Goal: Book appointment/travel/reservation

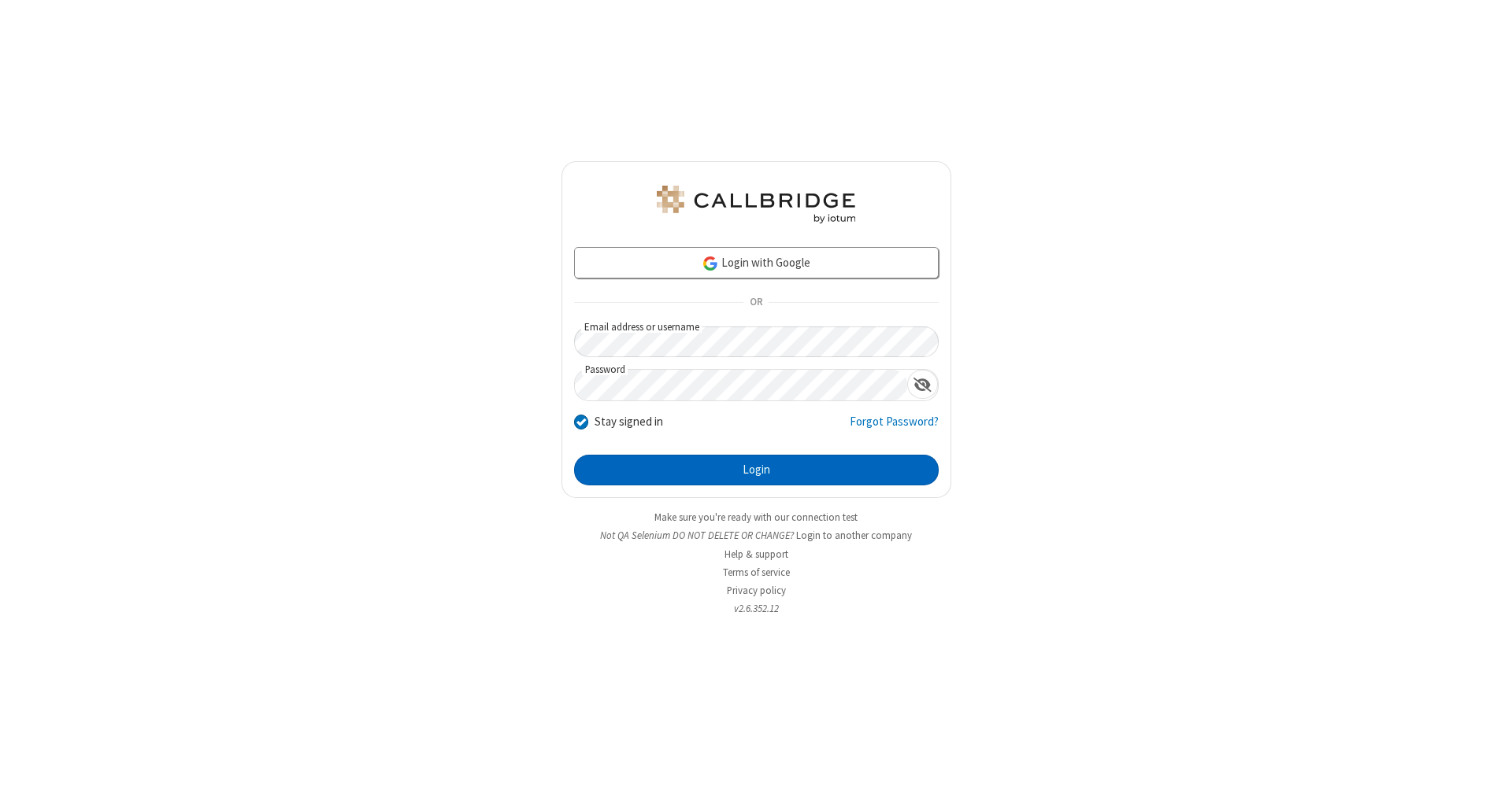
click at [756, 470] on button "Login" at bounding box center [756, 470] width 364 height 31
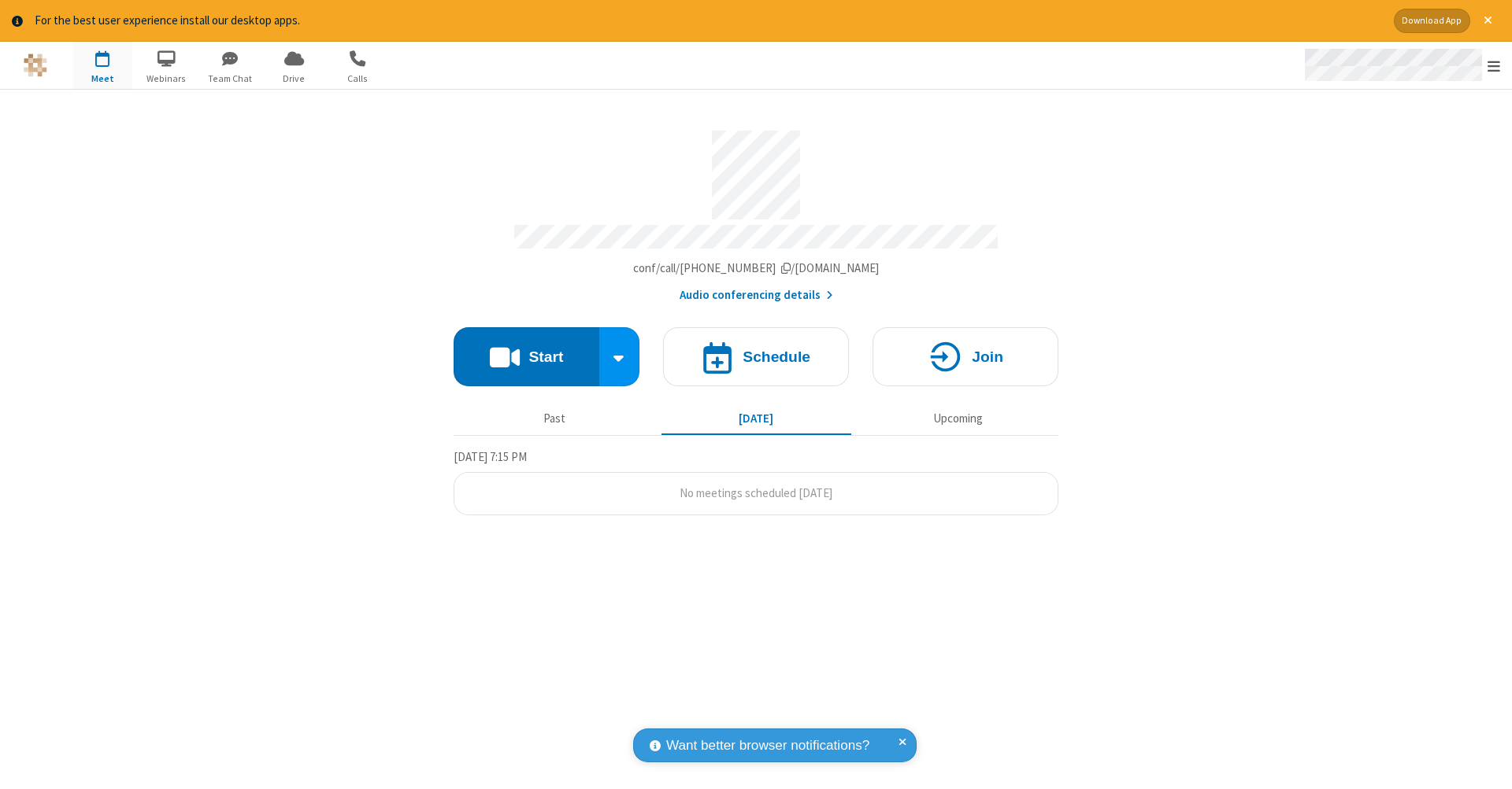
click at [1494, 66] on span "Open menu" at bounding box center [1493, 66] width 12 height 16
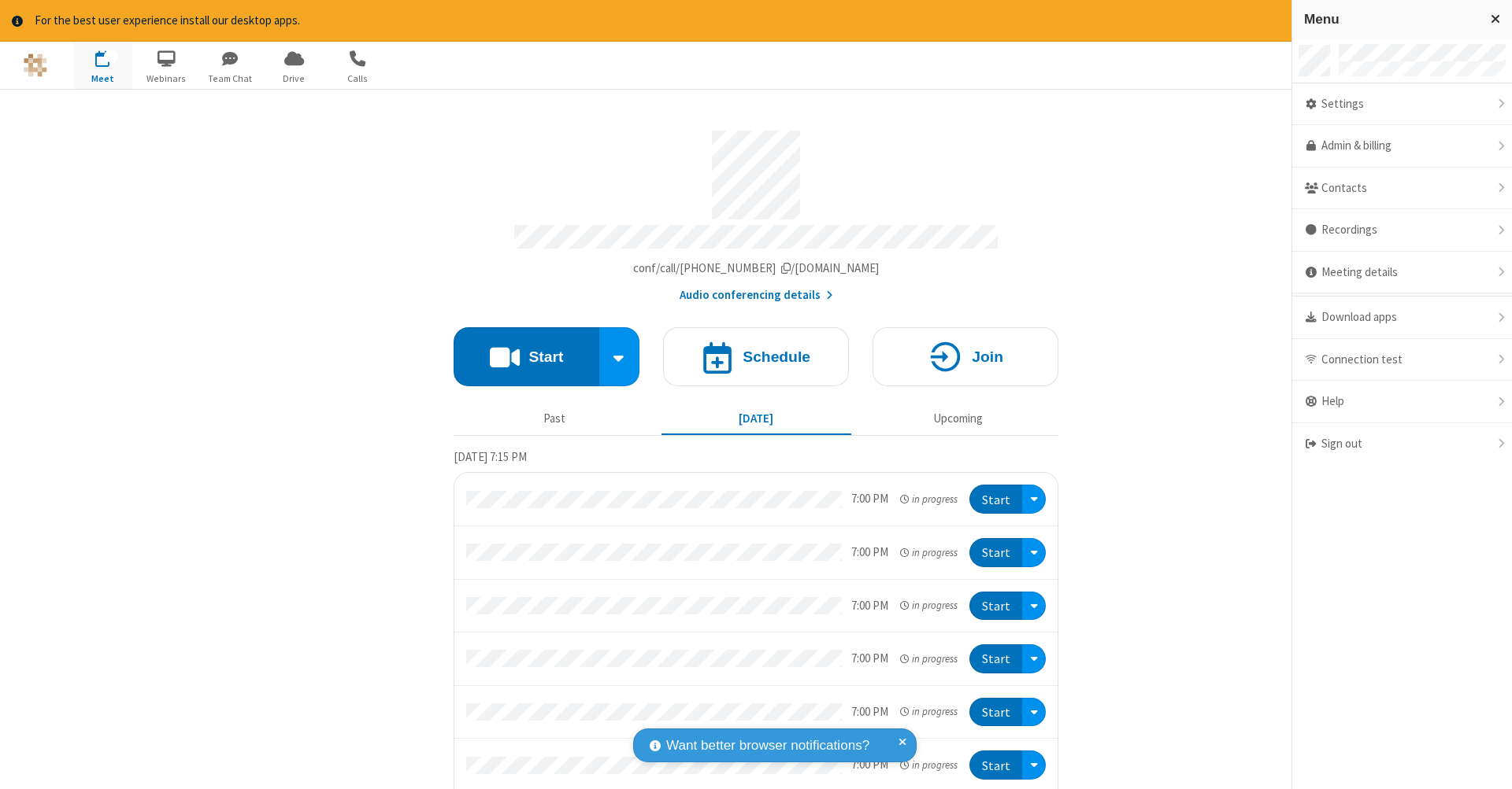
click at [102, 64] on span "button" at bounding box center [103, 58] width 59 height 26
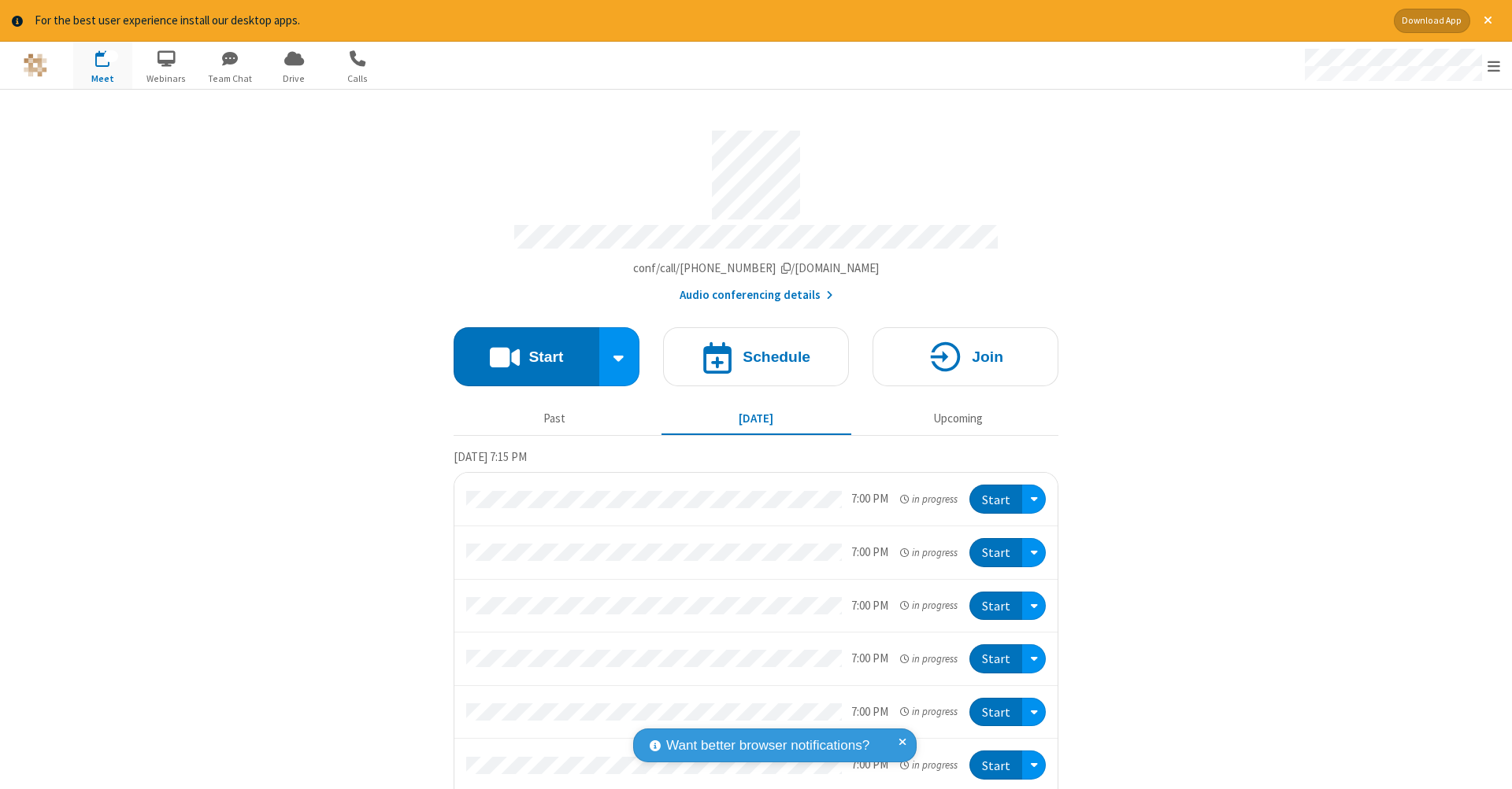
click at [102, 64] on span "button" at bounding box center [103, 58] width 59 height 26
click at [750, 349] on h4 "Schedule" at bounding box center [776, 357] width 68 height 15
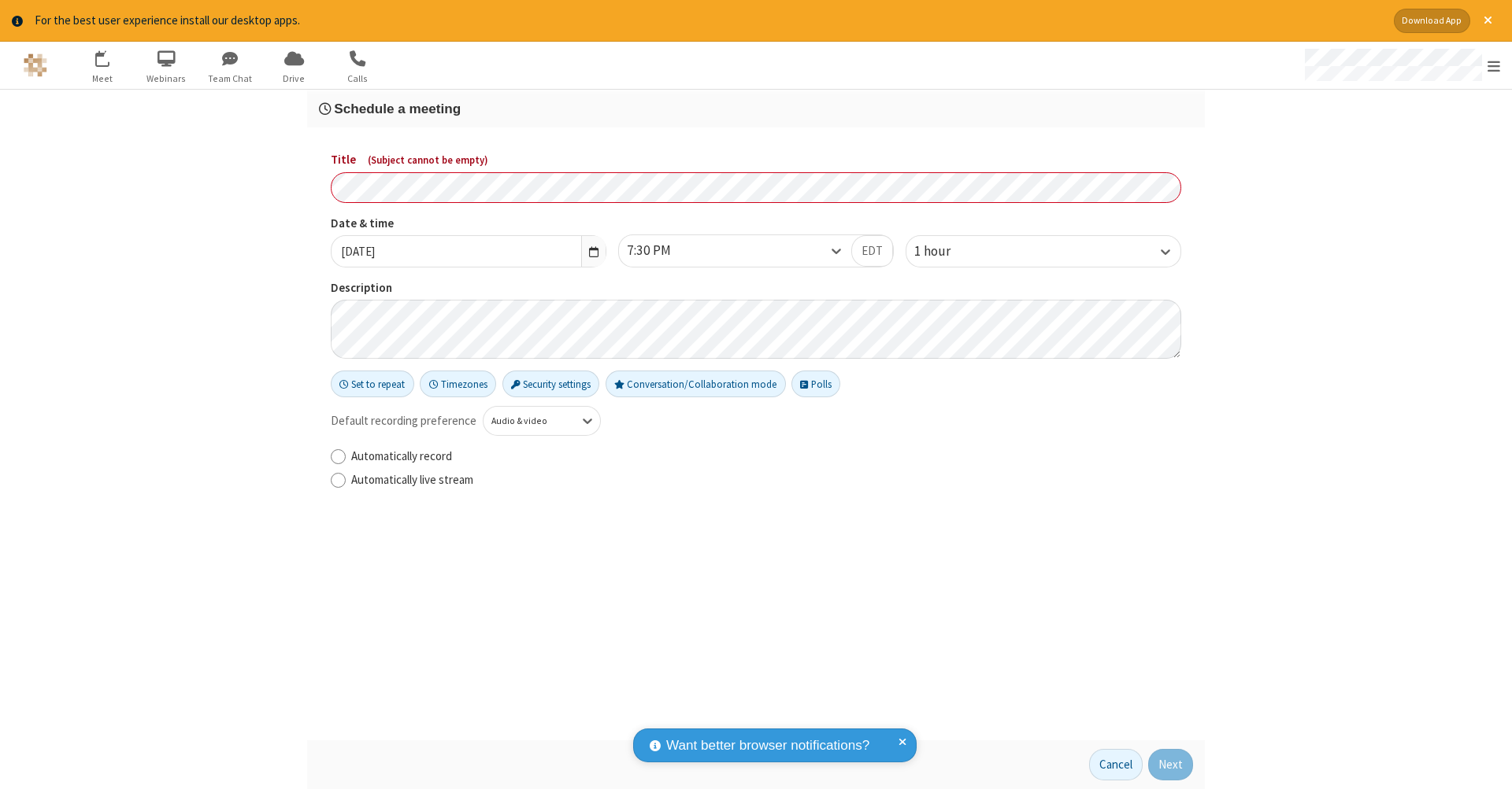
click at [756, 108] on h3 "Schedule a meeting" at bounding box center [756, 109] width 874 height 15
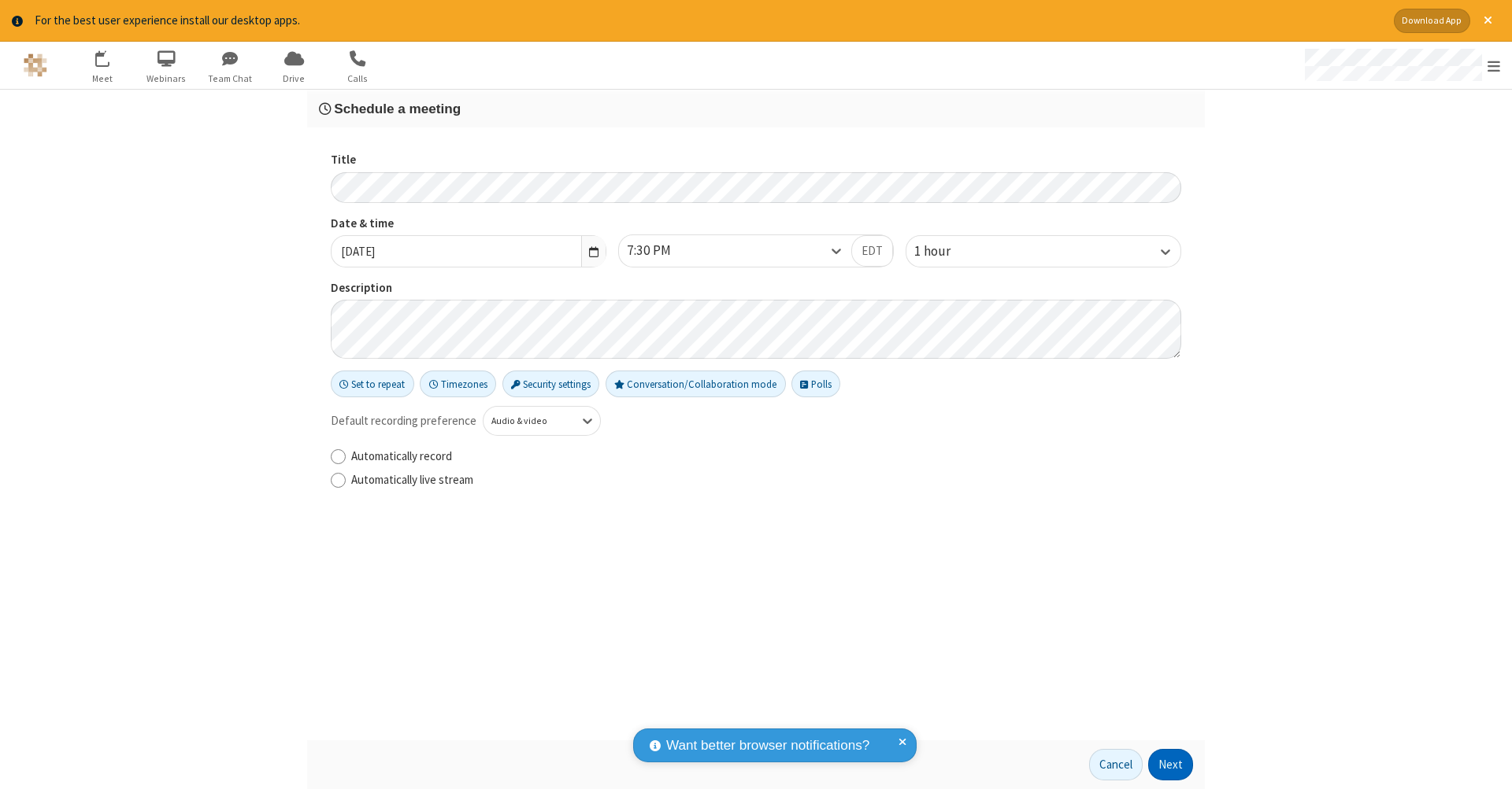
click at [1171, 765] on button "Next" at bounding box center [1170, 765] width 44 height 31
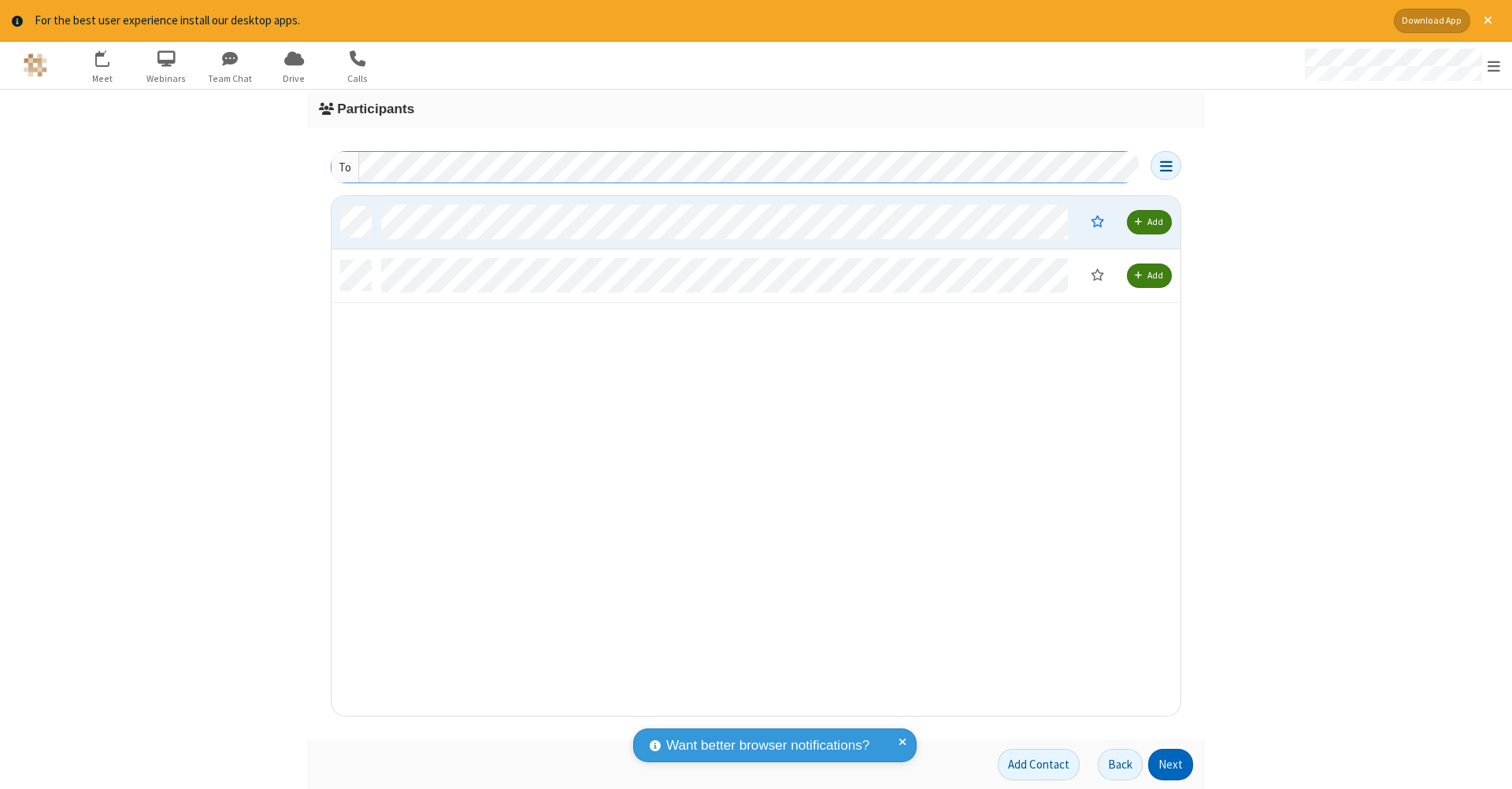
scroll to position [509, 837]
click at [1171, 765] on button "Next" at bounding box center [1170, 765] width 44 height 31
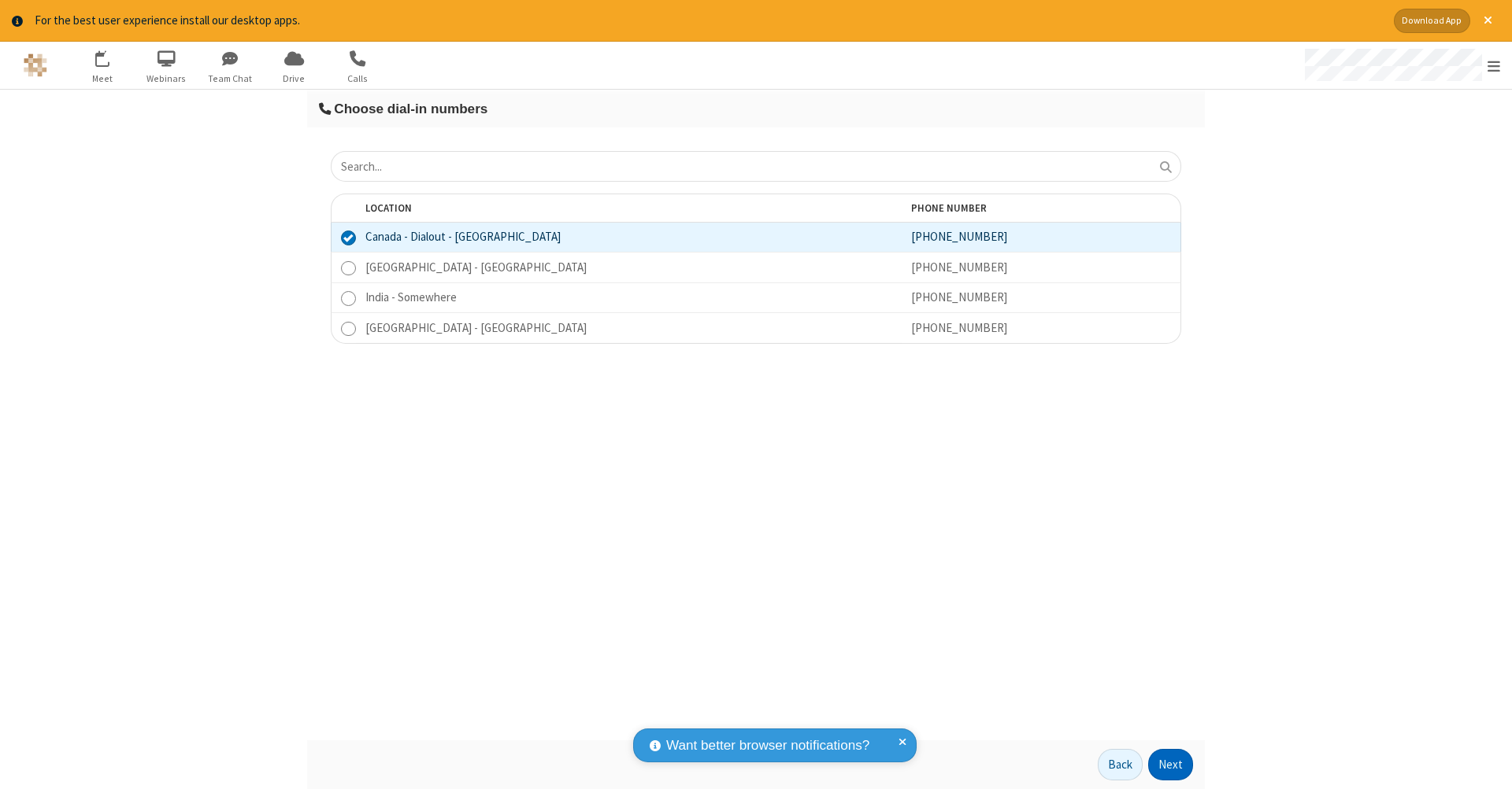
click at [1171, 765] on button "Next" at bounding box center [1170, 765] width 44 height 31
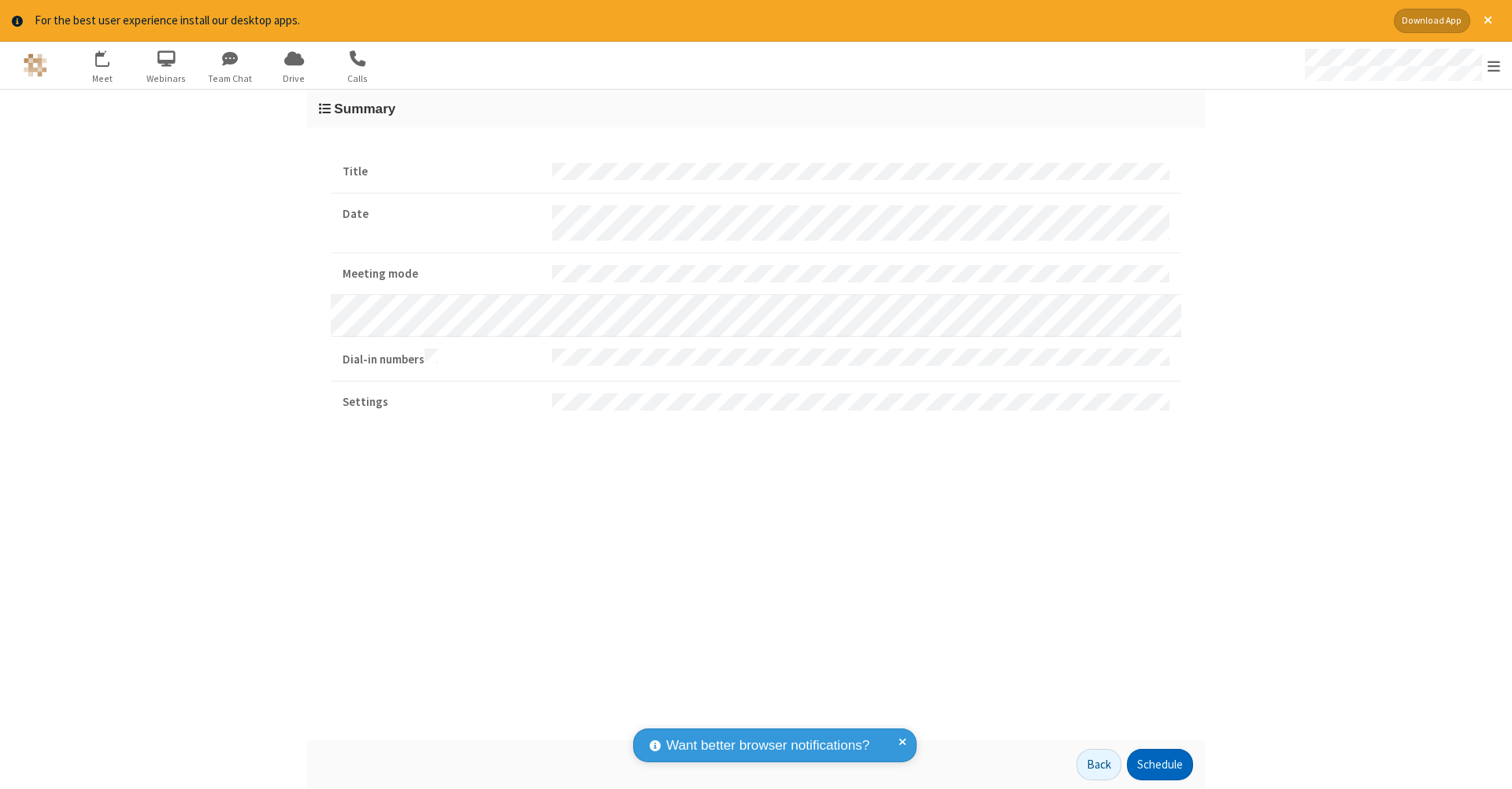
click at [1159, 765] on button "Schedule" at bounding box center [1159, 765] width 66 height 31
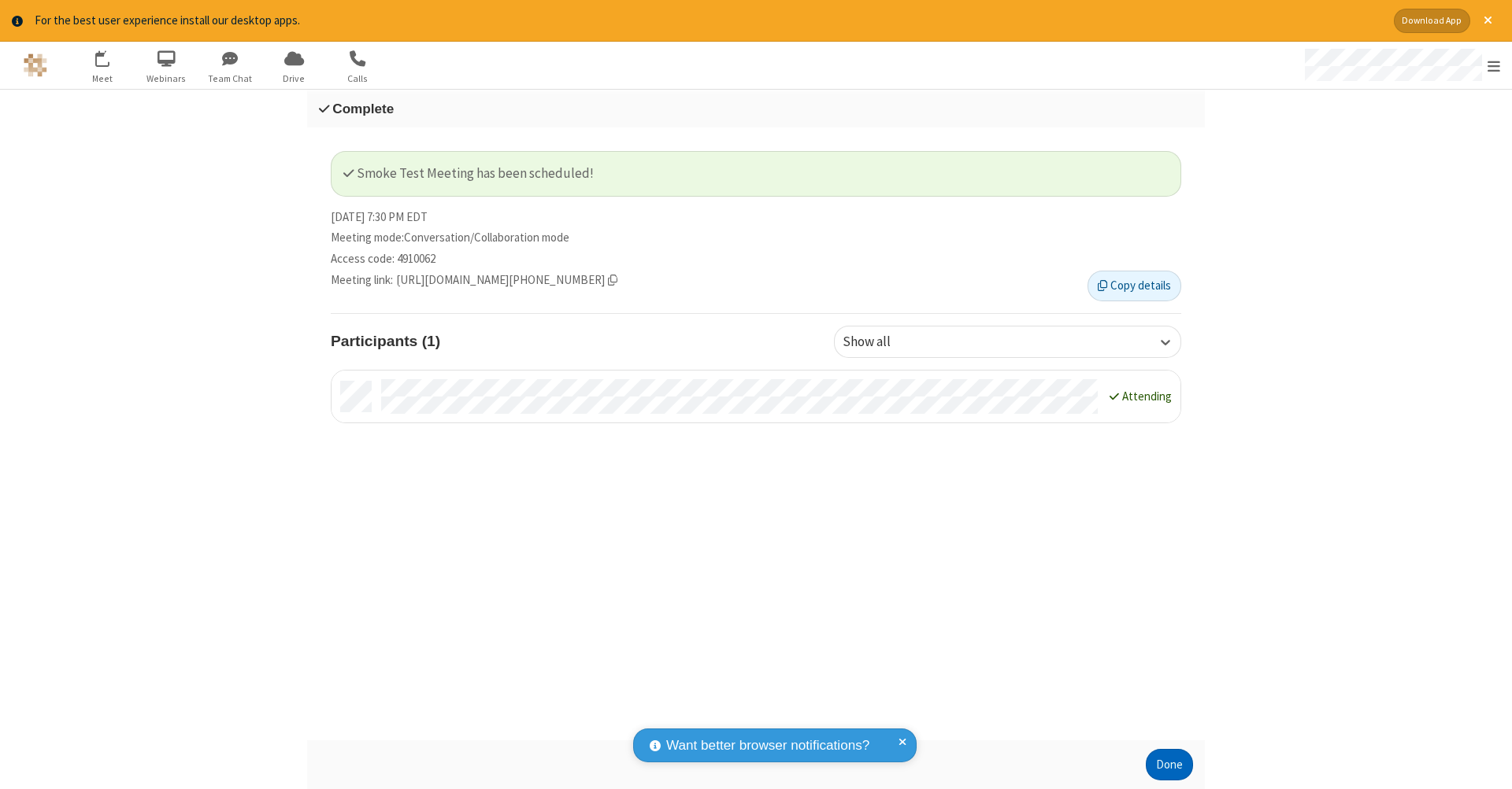
click at [1169, 765] on button "Done" at bounding box center [1168, 765] width 47 height 31
